Goal: Navigation & Orientation: Find specific page/section

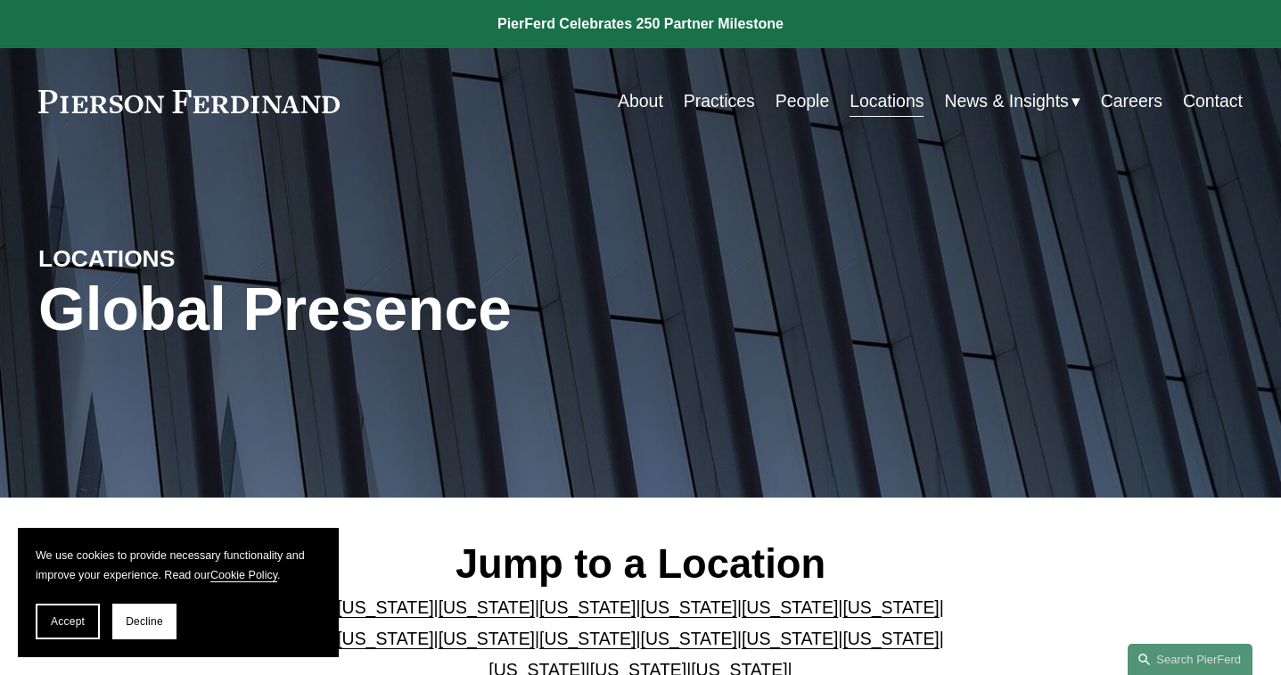
click at [813, 90] on link "People" at bounding box center [802, 101] width 54 height 35
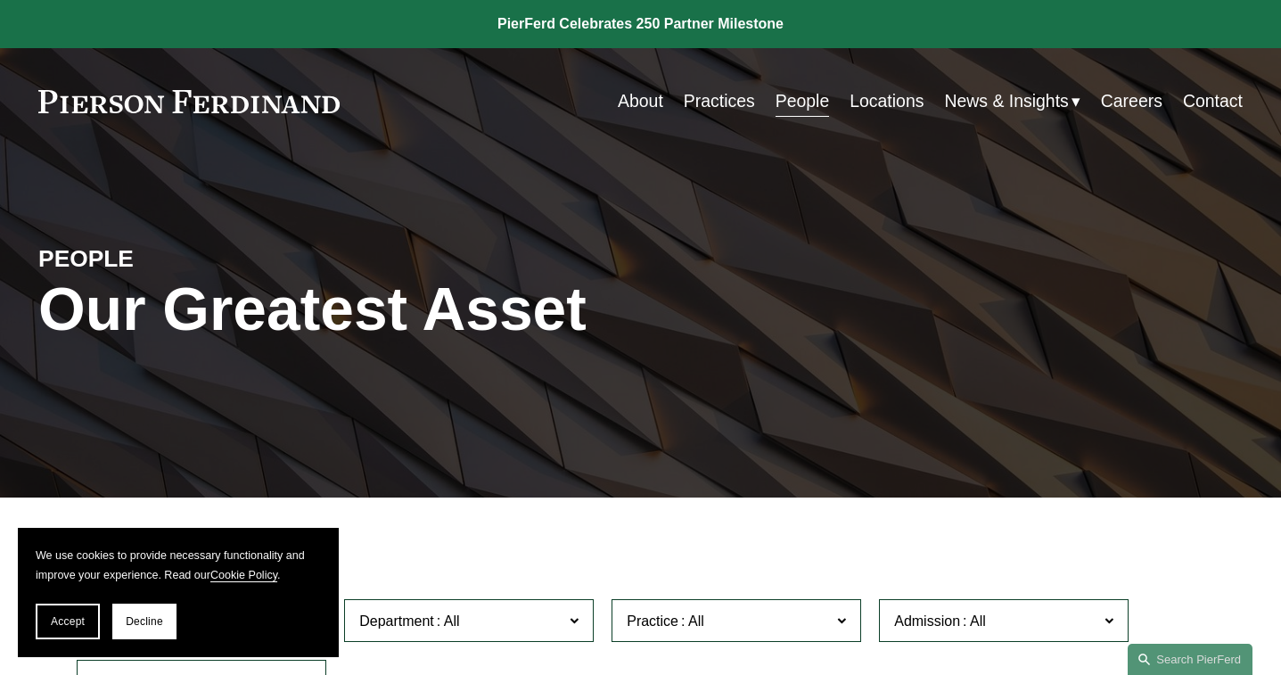
click at [631, 81] on div "Skip to Content About Practices People Locations" at bounding box center [640, 101] width 1281 height 106
click at [634, 97] on link "About" at bounding box center [640, 101] width 45 height 35
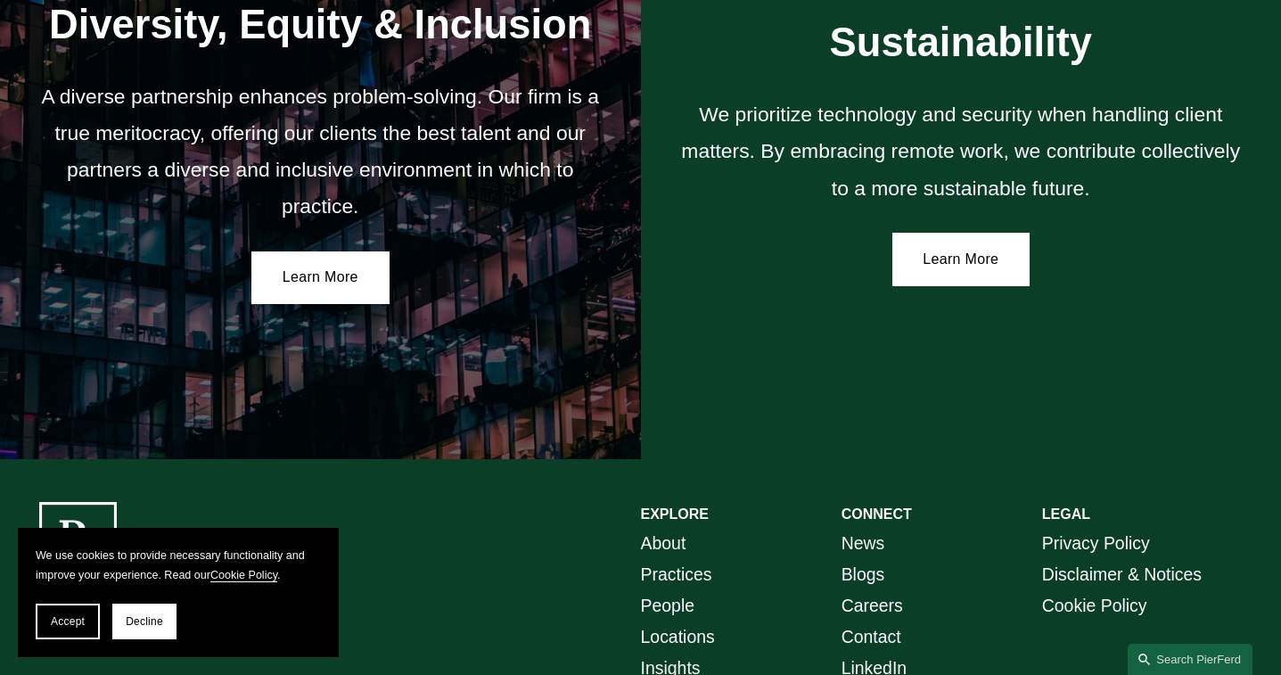
scroll to position [3212, 0]
